Goal: Task Accomplishment & Management: Complete application form

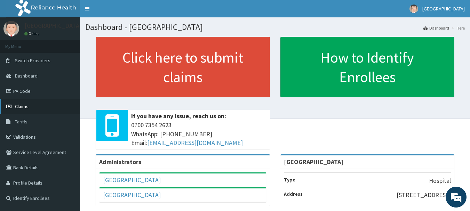
click at [25, 105] on span "Claims" at bounding box center [22, 106] width 14 height 6
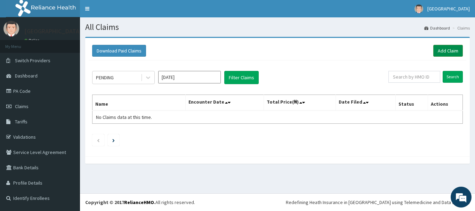
click at [452, 51] on link "Add Claim" at bounding box center [448, 51] width 30 height 12
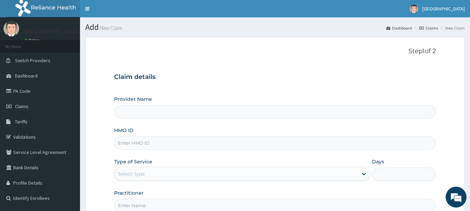
type input "Adanta Children Hospital"
click at [143, 134] on div "HMO ID" at bounding box center [275, 138] width 322 height 23
click at [149, 144] on input "HMO ID" at bounding box center [275, 143] width 322 height 14
type input "o"
click at [149, 144] on input "OTV" at bounding box center [275, 143] width 322 height 14
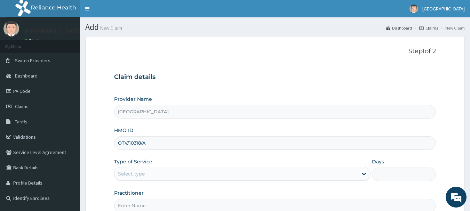
type input "OTV/10318/A"
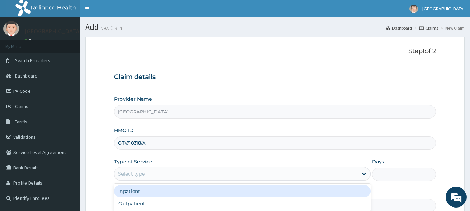
click at [231, 173] on div "Select type" at bounding box center [235, 173] width 243 height 11
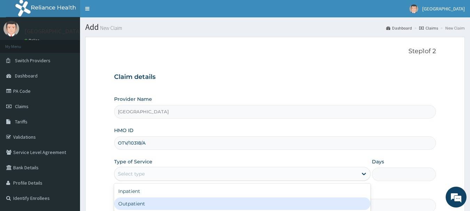
click at [172, 200] on div "Outpatient" at bounding box center [242, 203] width 256 height 13
type input "1"
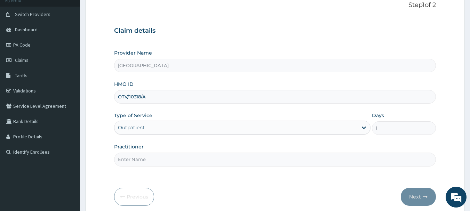
scroll to position [75, 0]
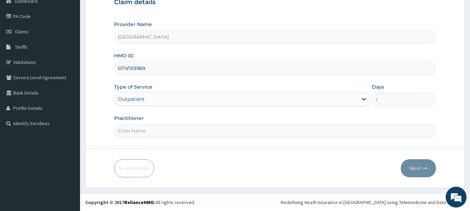
click at [194, 123] on div "Practitioner" at bounding box center [275, 126] width 322 height 23
click at [182, 128] on input "Practitioner" at bounding box center [275, 131] width 322 height 14
type input "DR VALENTINE"
click at [416, 164] on button "Next" at bounding box center [417, 168] width 35 height 18
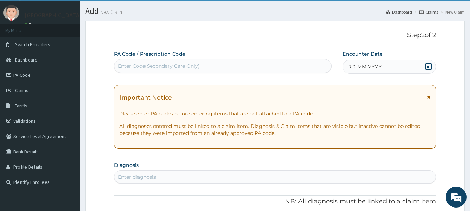
scroll to position [0, 0]
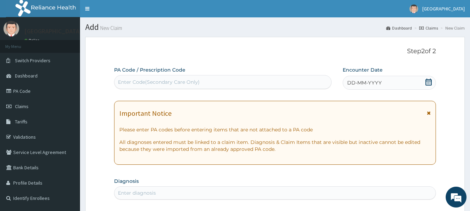
click at [428, 82] on icon at bounding box center [428, 82] width 7 height 7
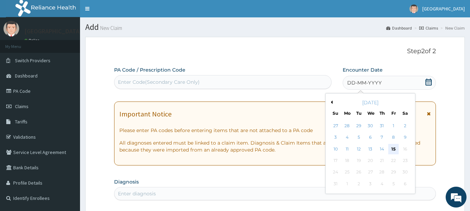
click at [393, 146] on div "15" at bounding box center [393, 149] width 10 height 10
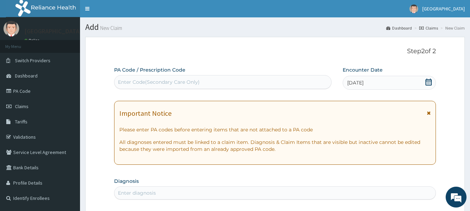
scroll to position [185, 0]
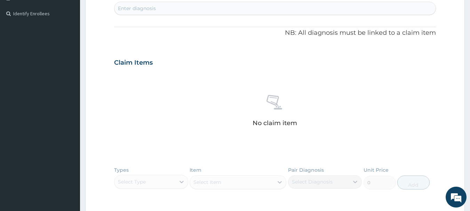
click at [160, 4] on div "Enter diagnosis" at bounding box center [274, 8] width 321 height 11
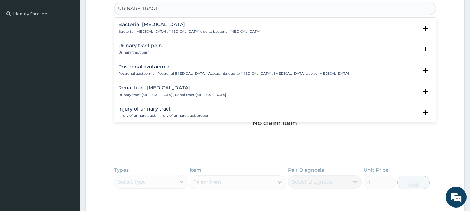
type input "URINARY TRACT I"
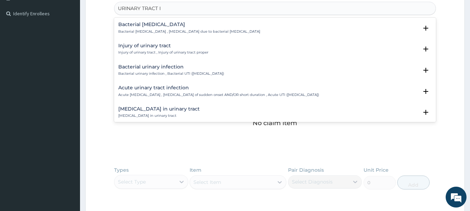
click at [152, 94] on p "Acute urinary tract infection , Urinary tract infection of sudden onset AND/OR …" at bounding box center [218, 94] width 201 height 5
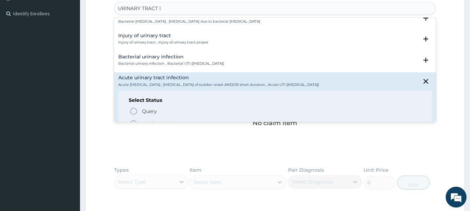
scroll to position [14, 0]
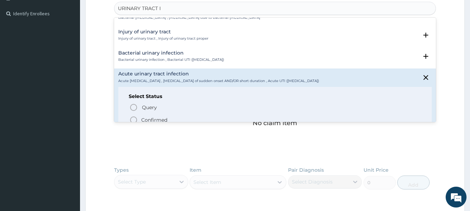
click at [133, 120] on icon "status option filled" at bounding box center [133, 120] width 8 height 8
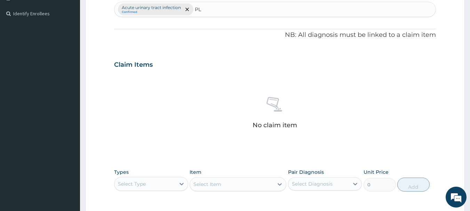
type input "P"
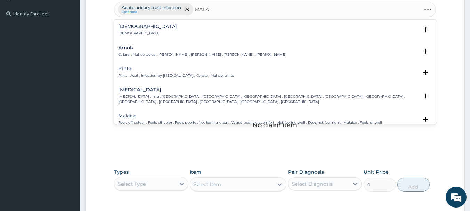
type input "MALAR"
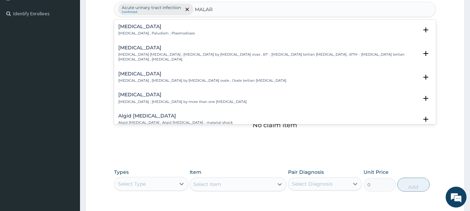
click at [149, 29] on h4 "Malaria" at bounding box center [156, 26] width 76 height 5
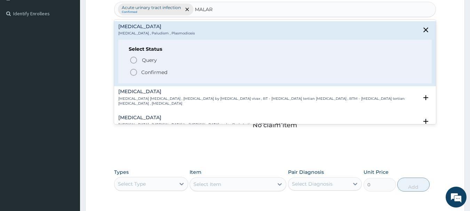
click at [132, 71] on icon "status option filled" at bounding box center [133, 72] width 8 height 8
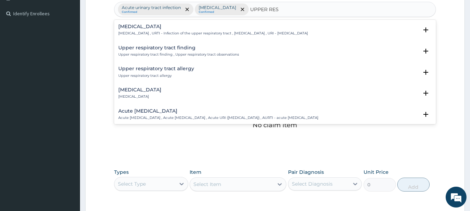
type input "UPPER RESP"
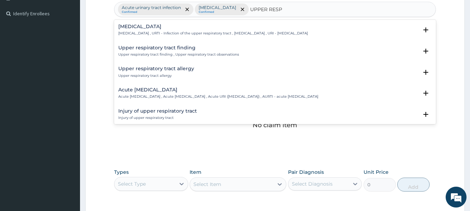
click at [161, 30] on div "Upper respiratory infection Upper respiratory infection , URTI - Infection of t…" at bounding box center [212, 30] width 189 height 12
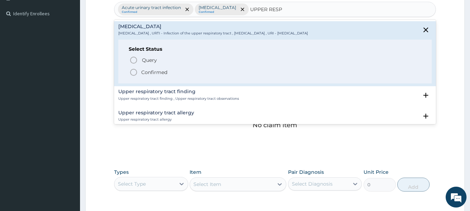
click at [134, 71] on icon "status option filled" at bounding box center [133, 72] width 8 height 8
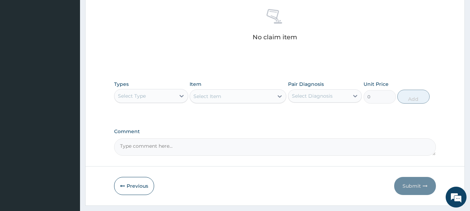
scroll to position [290, 0]
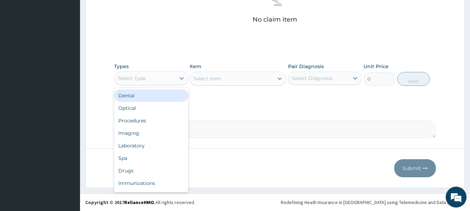
click at [167, 74] on div "Select Type" at bounding box center [144, 78] width 61 height 11
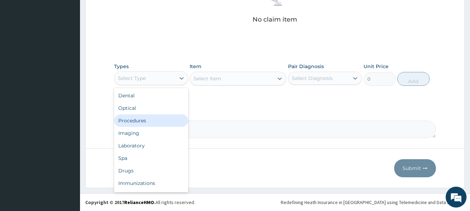
click at [153, 118] on div "Procedures" at bounding box center [151, 120] width 74 height 13
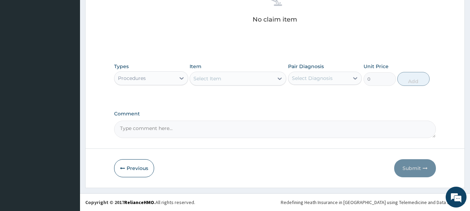
click at [219, 78] on div "Select Item" at bounding box center [207, 78] width 28 height 7
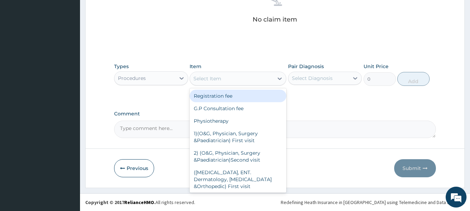
click at [219, 92] on div "Registration fee" at bounding box center [237, 96] width 97 height 13
type input "2000"
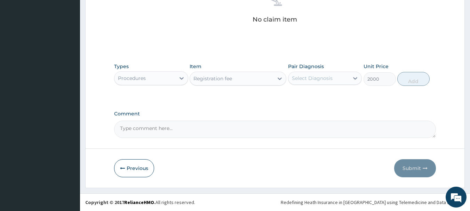
click at [323, 79] on div "Select Diagnosis" at bounding box center [312, 78] width 41 height 7
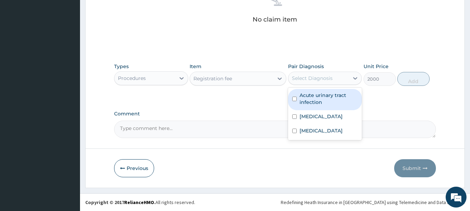
click at [320, 92] on label "Acute urinary tract infection" at bounding box center [328, 99] width 58 height 14
checkbox input "true"
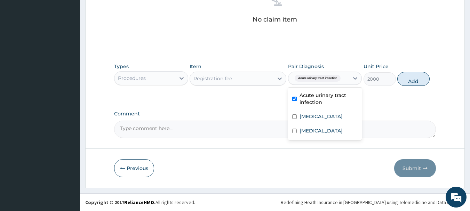
click at [315, 111] on div "Malaria" at bounding box center [325, 117] width 74 height 14
checkbox input "true"
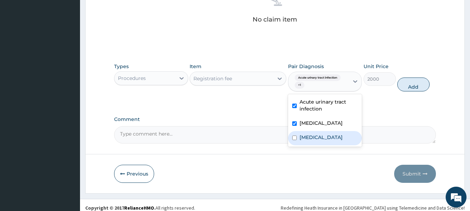
click at [309, 141] on label "Upper respiratory infection" at bounding box center [320, 137] width 43 height 7
checkbox input "true"
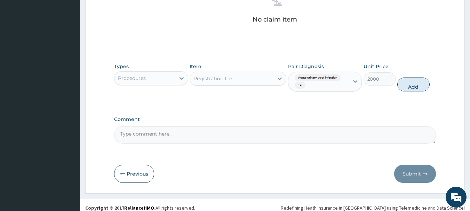
click at [419, 82] on button "Add" at bounding box center [413, 85] width 32 height 14
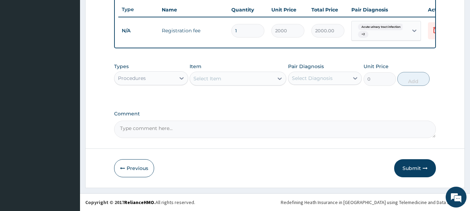
click at [216, 78] on div "Select Item" at bounding box center [207, 78] width 28 height 7
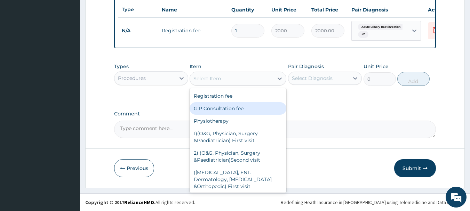
click at [213, 108] on div "G.P Consultation fee" at bounding box center [237, 108] width 97 height 13
type input "3000"
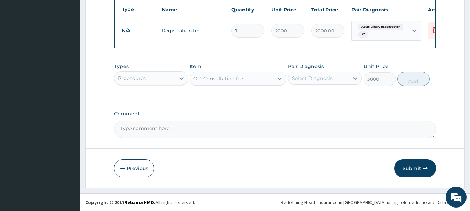
click at [306, 79] on div "Select Diagnosis" at bounding box center [312, 78] width 41 height 7
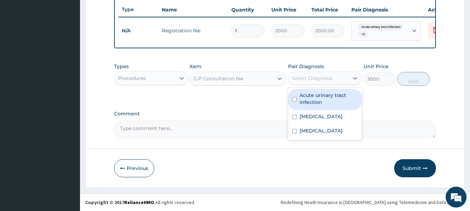
click at [306, 104] on label "Acute urinary tract infection" at bounding box center [328, 99] width 58 height 14
checkbox input "true"
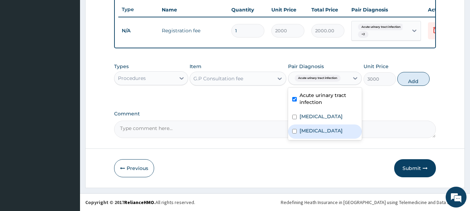
click at [302, 127] on div "Upper respiratory infection" at bounding box center [325, 131] width 74 height 14
checkbox input "true"
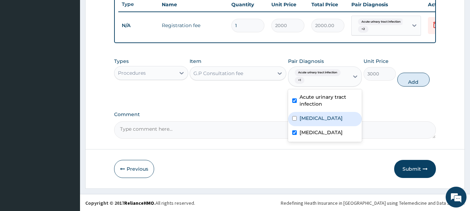
click at [304, 120] on label "Malaria" at bounding box center [320, 118] width 43 height 7
checkbox input "true"
click at [419, 84] on button "Add" at bounding box center [413, 80] width 32 height 14
type input "0"
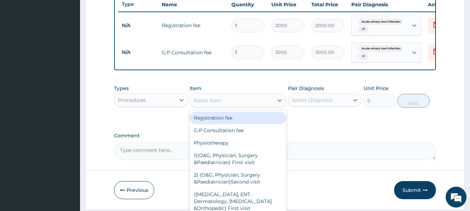
click at [204, 104] on div "Select Item" at bounding box center [207, 100] width 28 height 7
click at [171, 105] on div "Procedures" at bounding box center [144, 100] width 61 height 11
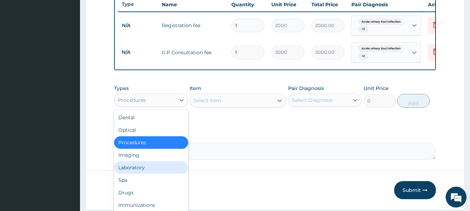
click at [138, 171] on div "Laboratory" at bounding box center [151, 167] width 74 height 13
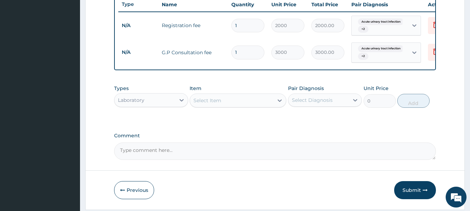
click at [233, 106] on div "Select Item" at bounding box center [231, 100] width 83 height 11
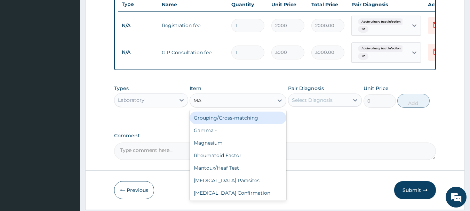
type input "MAL"
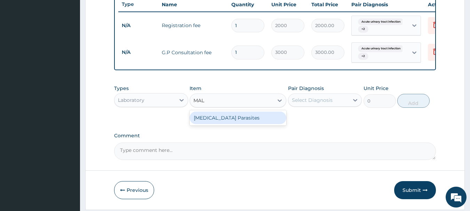
click at [235, 124] on div "Malaria Parasites" at bounding box center [237, 118] width 97 height 13
type input "800"
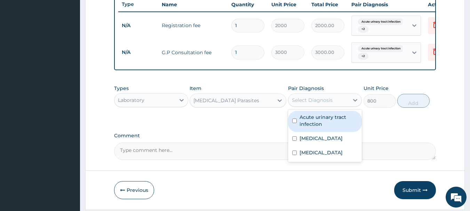
click at [305, 103] on div "Select Diagnosis" at bounding box center [312, 100] width 41 height 7
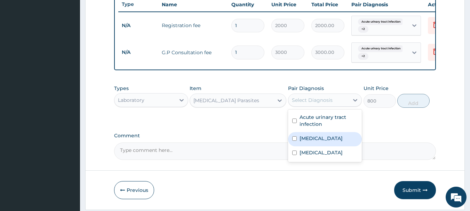
click at [299, 143] on div "Malaria" at bounding box center [325, 139] width 74 height 14
checkbox input "true"
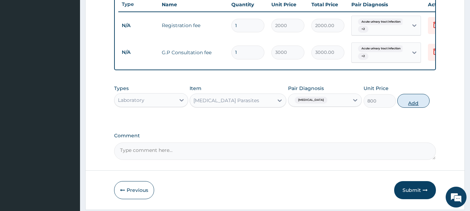
click at [407, 107] on button "Add" at bounding box center [413, 101] width 32 height 14
type input "0"
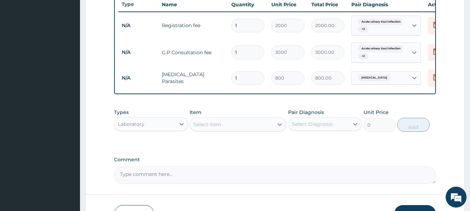
click at [206, 128] on div "Select Item" at bounding box center [207, 124] width 28 height 7
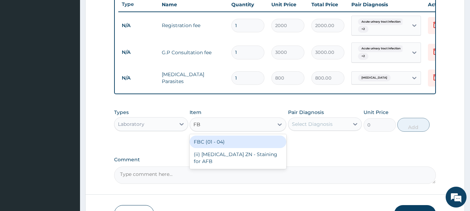
type input "FBC"
click at [227, 144] on div "FBC (01 - 04)" at bounding box center [237, 142] width 97 height 13
type input "1600"
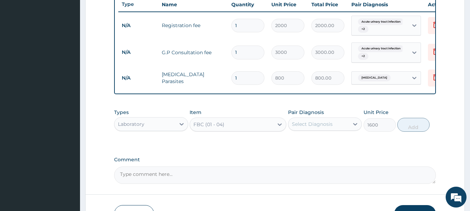
click at [310, 132] on div "Pair Diagnosis Select Diagnosis" at bounding box center [325, 120] width 74 height 23
click at [312, 128] on div "Select Diagnosis" at bounding box center [312, 124] width 41 height 7
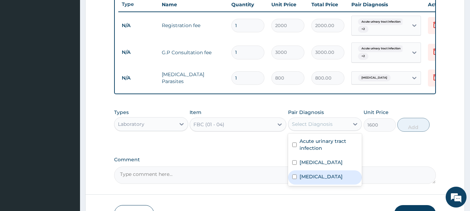
click at [297, 185] on div "Upper respiratory infection" at bounding box center [325, 177] width 74 height 14
checkbox input "true"
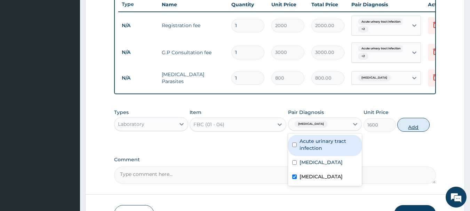
click at [425, 128] on button "Add" at bounding box center [413, 125] width 32 height 14
type input "0"
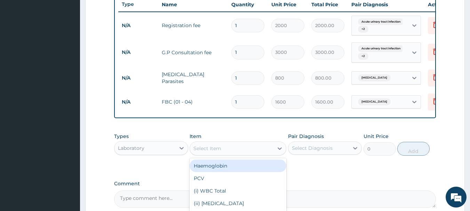
click at [213, 152] on div "Select Item" at bounding box center [207, 148] width 28 height 7
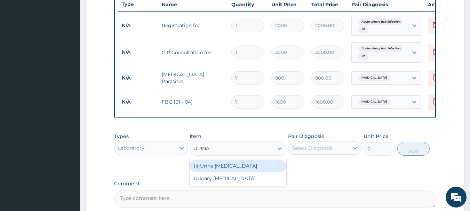
type input "URIN"
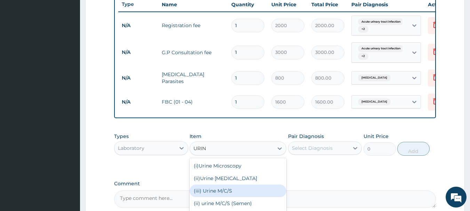
click at [220, 190] on div "(iii) Urine M/C/S" at bounding box center [237, 191] width 97 height 13
type input "1500"
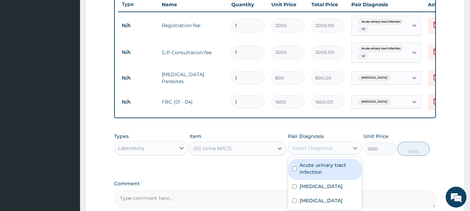
click at [323, 152] on div "Select Diagnosis" at bounding box center [312, 148] width 41 height 7
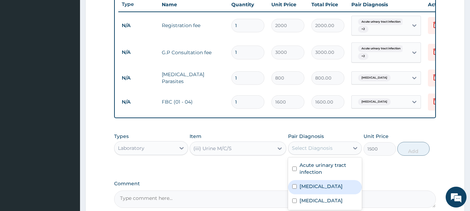
click at [317, 194] on div "Malaria" at bounding box center [325, 187] width 74 height 14
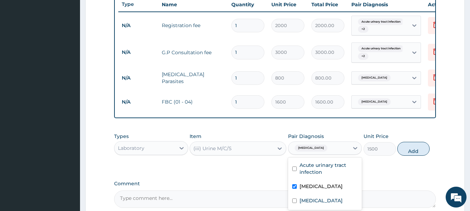
click at [317, 194] on div "Malaria" at bounding box center [325, 187] width 74 height 14
checkbox input "false"
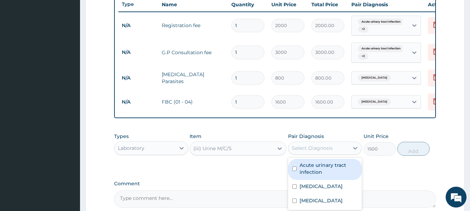
click at [316, 176] on label "Acute urinary tract infection" at bounding box center [328, 169] width 58 height 14
checkbox input "true"
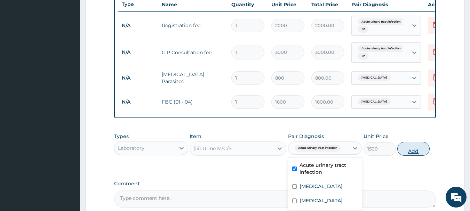
click at [422, 154] on button "Add" at bounding box center [413, 149] width 32 height 14
type input "0"
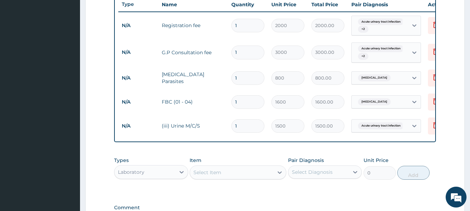
click at [213, 176] on div "Select Item" at bounding box center [207, 172] width 28 height 7
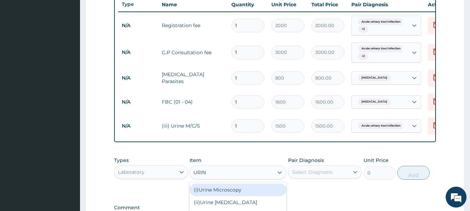
type input "URINA"
click at [225, 195] on div "(ii)Urine Urinalysis" at bounding box center [237, 190] width 97 height 13
type input "800"
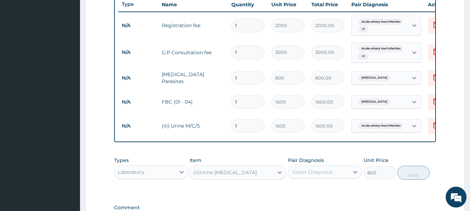
click at [297, 174] on div "Select Diagnosis" at bounding box center [312, 172] width 41 height 7
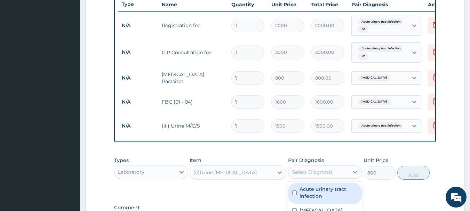
click at [325, 200] on label "Acute urinary tract infection" at bounding box center [328, 193] width 58 height 14
checkbox input "true"
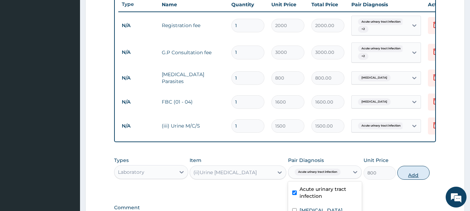
click at [413, 178] on button "Add" at bounding box center [413, 173] width 32 height 14
type input "0"
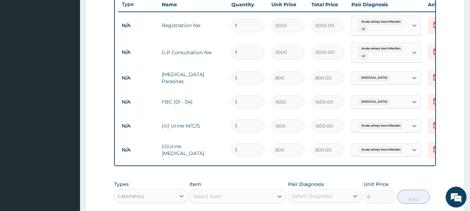
scroll to position [388, 0]
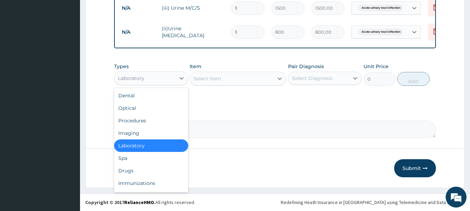
click at [174, 78] on div "Laboratory" at bounding box center [144, 78] width 61 height 11
click at [144, 168] on div "Drugs" at bounding box center [151, 170] width 74 height 13
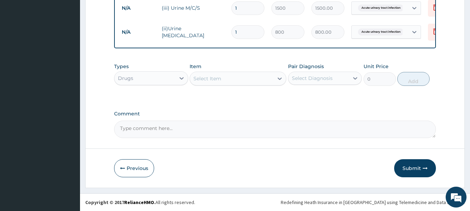
click at [245, 83] on div "Select Item" at bounding box center [231, 78] width 83 height 11
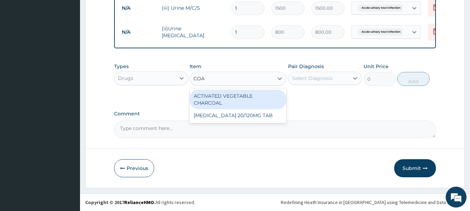
type input "COAR"
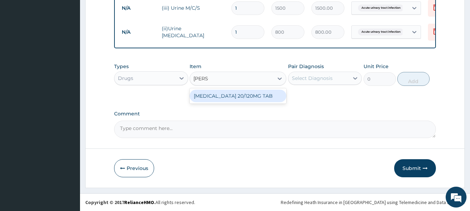
click at [248, 92] on div "COARTEM 20/120MG TAB" at bounding box center [237, 96] width 97 height 13
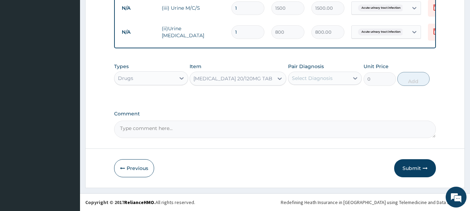
type input "80"
click at [351, 81] on div at bounding box center [355, 78] width 13 height 13
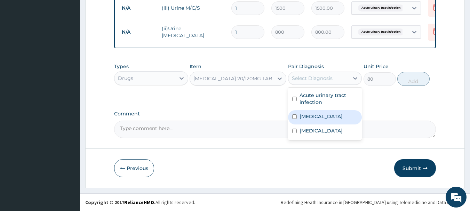
click at [319, 120] on div "Malaria" at bounding box center [325, 117] width 74 height 14
checkbox input "true"
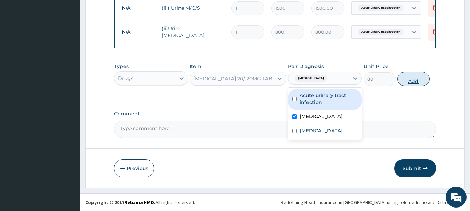
click at [415, 81] on button "Add" at bounding box center [413, 79] width 32 height 14
type input "0"
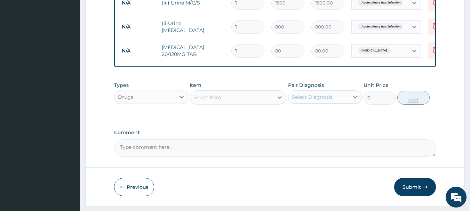
type input "0.00"
type input "2"
type input "160.00"
type input "24"
type input "1920.00"
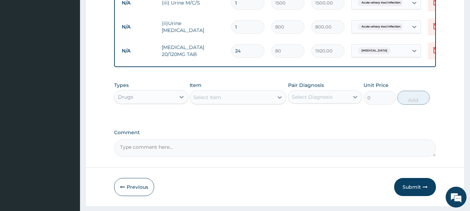
type input "24"
click at [226, 103] on div "Select Item" at bounding box center [231, 97] width 83 height 11
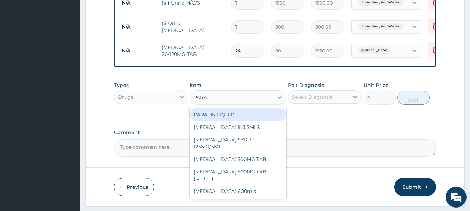
type input "PARAC"
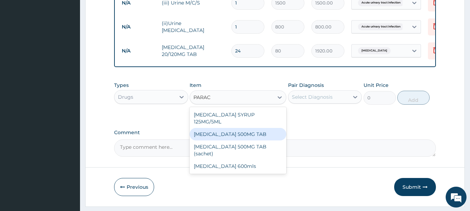
click at [226, 131] on div "PARACETAMOL 500MG TAB" at bounding box center [237, 134] width 97 height 13
type input "24"
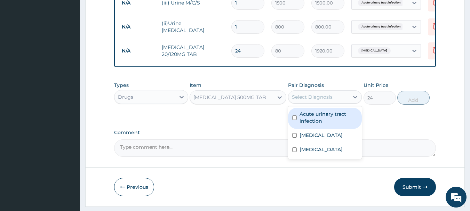
click at [323, 100] on div "Select Diagnosis" at bounding box center [312, 97] width 41 height 7
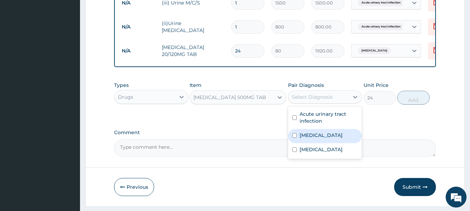
click at [313, 139] on label "Malaria" at bounding box center [320, 135] width 43 height 7
checkbox input "true"
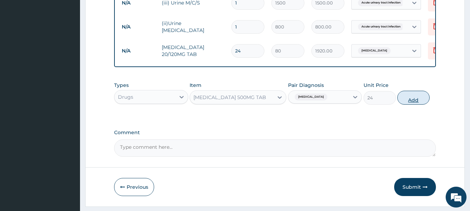
click at [420, 103] on button "Add" at bounding box center [413, 98] width 32 height 14
type input "0"
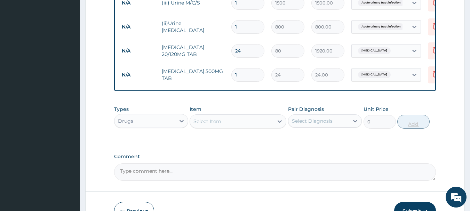
type input "18"
type input "432.00"
type input "18"
click at [218, 124] on div "Select Item" at bounding box center [207, 121] width 28 height 7
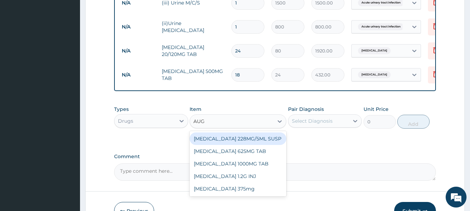
type input "AUGM"
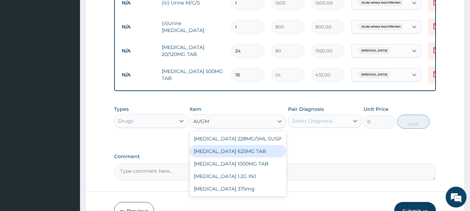
click at [246, 157] on div "AUGMENTIN 625MG TAB" at bounding box center [237, 151] width 97 height 13
type input "250"
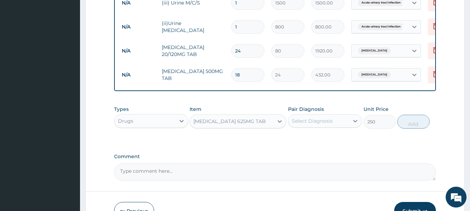
click at [316, 127] on div "Select Diagnosis" at bounding box center [318, 120] width 61 height 11
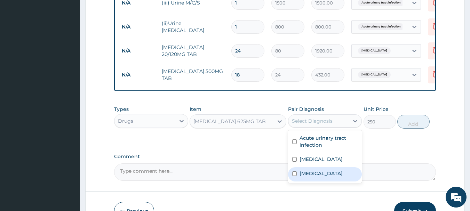
click at [318, 177] on label "Upper respiratory infection" at bounding box center [320, 173] width 43 height 7
checkbox input "true"
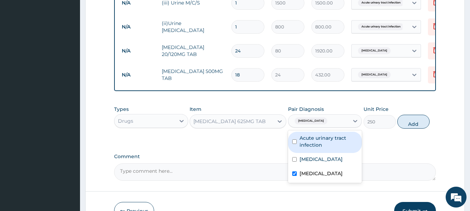
click at [319, 139] on label "Acute urinary tract infection" at bounding box center [328, 142] width 58 height 14
checkbox input "true"
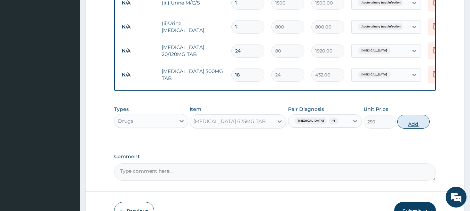
click at [405, 129] on button "Add" at bounding box center [413, 122] width 32 height 14
type input "0"
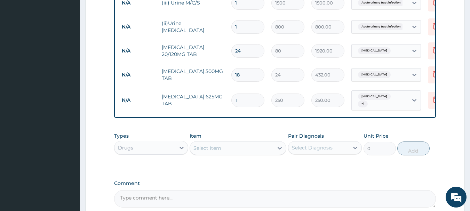
type input "14"
type input "3500.00"
type input "14"
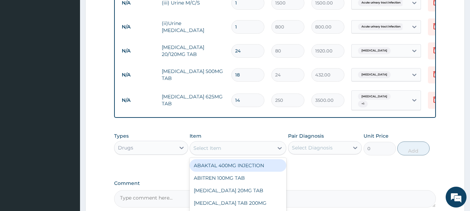
click at [256, 152] on div "Select Item" at bounding box center [231, 148] width 83 height 11
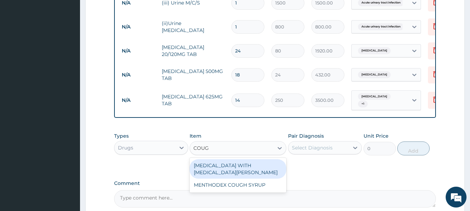
type input "COUGH"
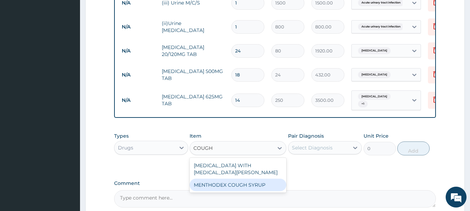
click at [241, 189] on div "MENTHODEX COUGH SYRUP" at bounding box center [237, 185] width 97 height 13
type input "800"
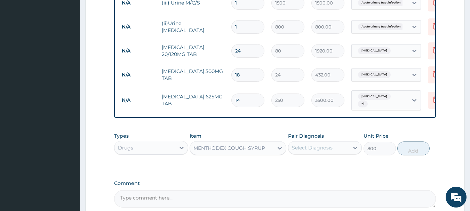
click at [304, 153] on div "Select Diagnosis" at bounding box center [318, 147] width 61 height 11
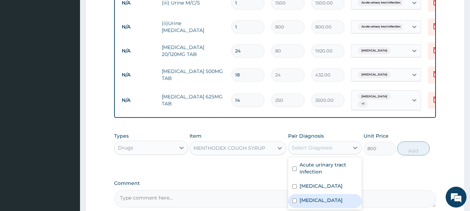
click at [307, 201] on div "Upper respiratory infection" at bounding box center [325, 201] width 74 height 14
checkbox input "true"
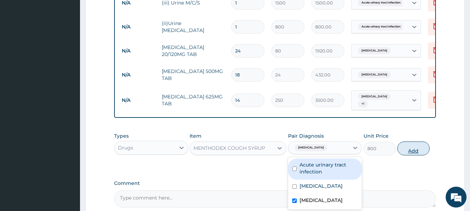
click at [411, 153] on button "Add" at bounding box center [413, 148] width 32 height 14
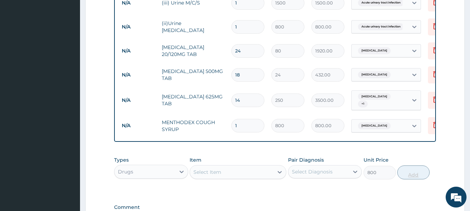
type input "0"
click at [218, 175] on div "Select Item" at bounding box center [207, 172] width 28 height 7
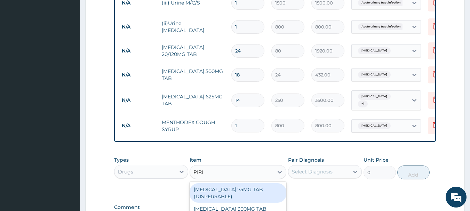
type input "PIRIT"
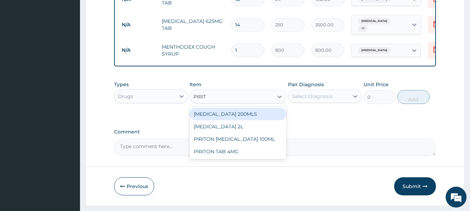
scroll to position [487, 0]
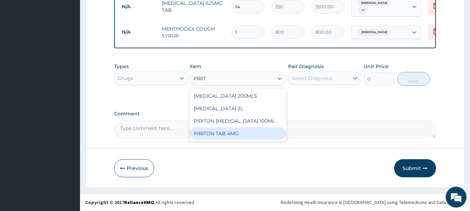
click at [243, 134] on div "PIRITON TAB 4MG" at bounding box center [237, 133] width 97 height 13
type input "60"
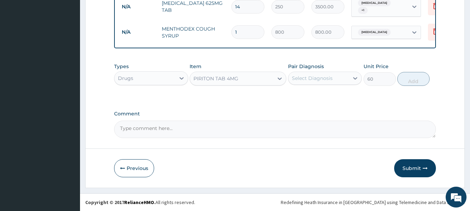
click at [310, 81] on div "Select Diagnosis" at bounding box center [312, 78] width 41 height 7
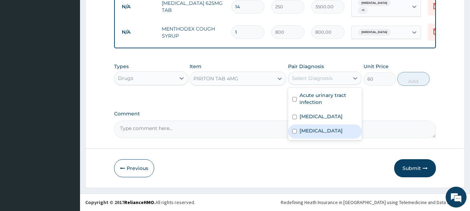
click at [313, 126] on div "Upper respiratory infection" at bounding box center [325, 131] width 74 height 14
checkbox input "true"
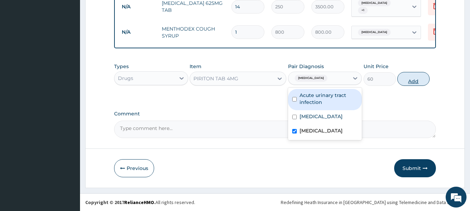
click at [413, 82] on button "Add" at bounding box center [413, 79] width 32 height 14
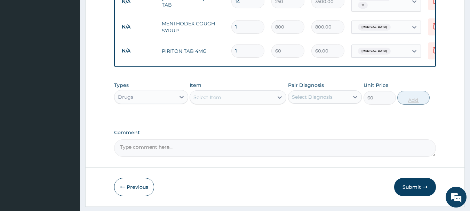
type input "0"
type input "10"
type input "600.00"
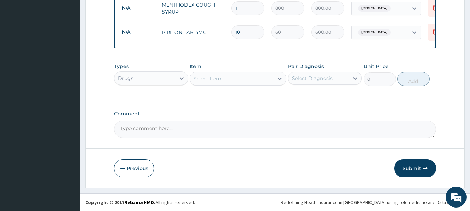
scroll to position [511, 0]
type input "10"
click at [423, 172] on button "Submit" at bounding box center [415, 168] width 42 height 18
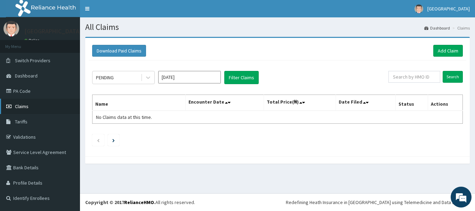
click at [35, 108] on link "Claims" at bounding box center [40, 106] width 80 height 15
click at [19, 104] on span "Claims" at bounding box center [22, 106] width 14 height 6
click at [23, 139] on link "Validations" at bounding box center [40, 136] width 80 height 15
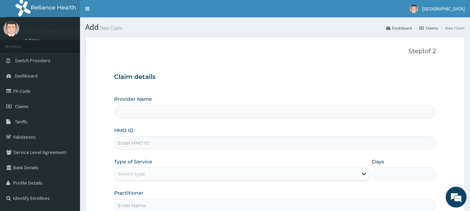
type input "Adanta Children Hospital"
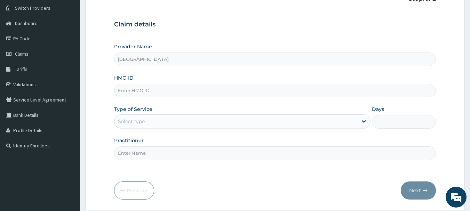
scroll to position [75, 0]
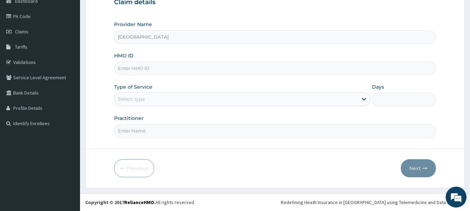
click at [207, 69] on input "HMO ID" at bounding box center [275, 69] width 322 height 14
type input "SMP/10016/D"
click at [170, 95] on div "Select type" at bounding box center [235, 99] width 243 height 11
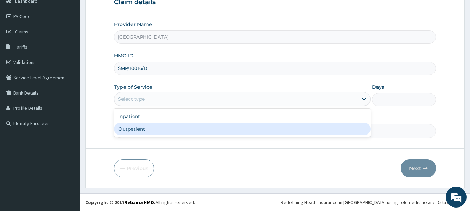
click at [152, 128] on div "Outpatient" at bounding box center [242, 129] width 256 height 13
type input "1"
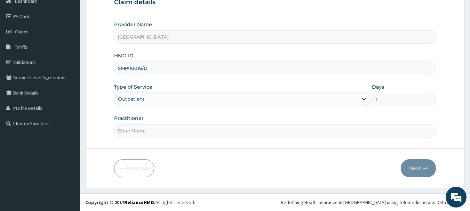
click at [217, 122] on div "Practitioner" at bounding box center [275, 126] width 322 height 23
click at [209, 127] on input "Practitioner" at bounding box center [275, 131] width 322 height 14
type input "PROF ALIKOR"
click at [411, 162] on button "Next" at bounding box center [417, 168] width 35 height 18
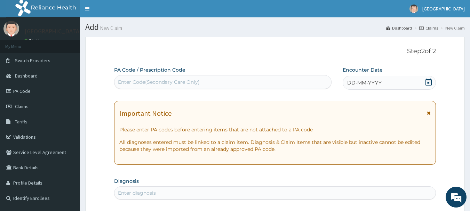
click at [427, 82] on icon at bounding box center [428, 82] width 6 height 7
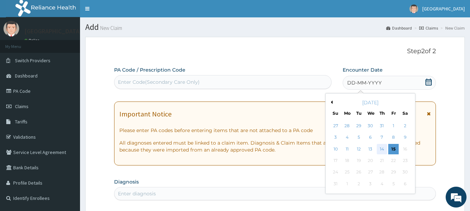
click at [379, 152] on div "14" at bounding box center [382, 149] width 10 height 10
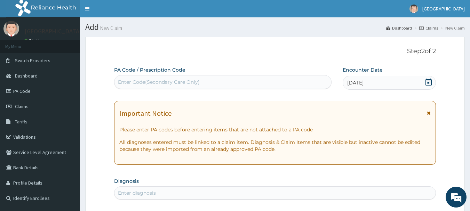
click at [207, 84] on div "Enter Code(Secondary Care Only)" at bounding box center [222, 81] width 217 height 11
paste input "PA/BB1AAB"
type input "PA/BB1AAB"
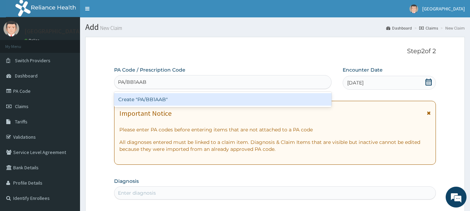
click at [119, 99] on div "Create "PA/BB1AAB"" at bounding box center [223, 99] width 218 height 13
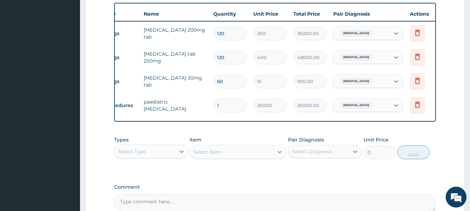
scroll to position [0, 27]
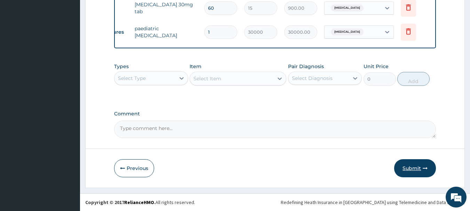
click at [424, 170] on icon "button" at bounding box center [424, 168] width 5 height 5
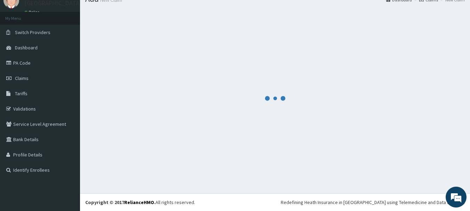
scroll to position [334, 0]
